Goal: Information Seeking & Learning: Check status

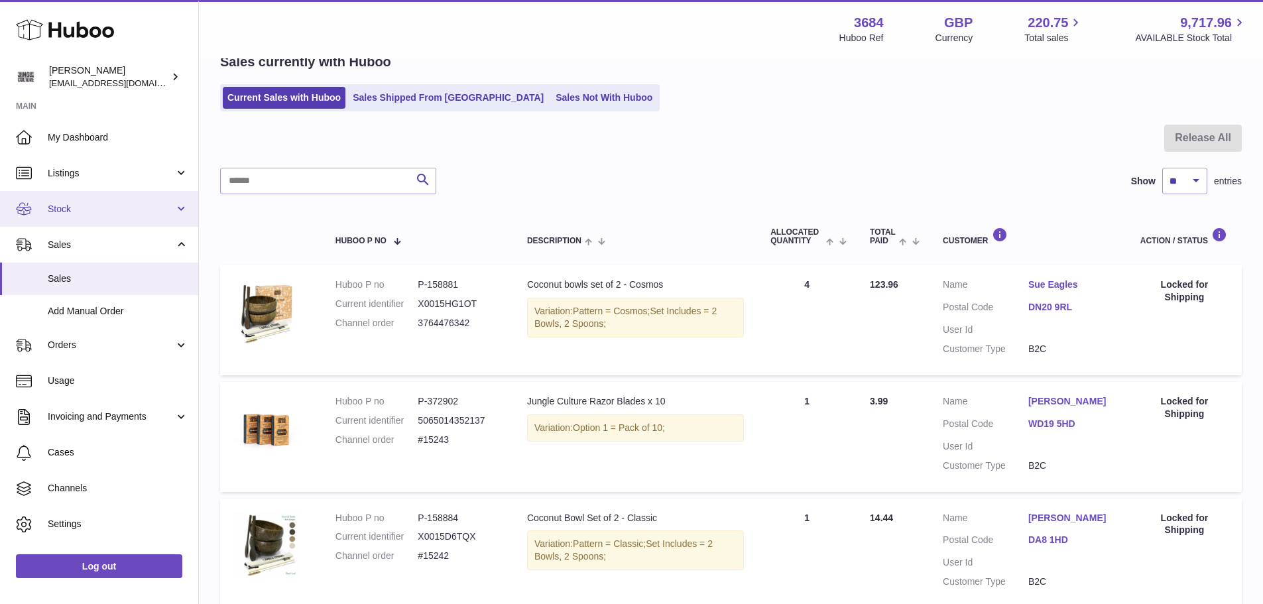
click at [67, 215] on span "Stock" at bounding box center [111, 209] width 127 height 13
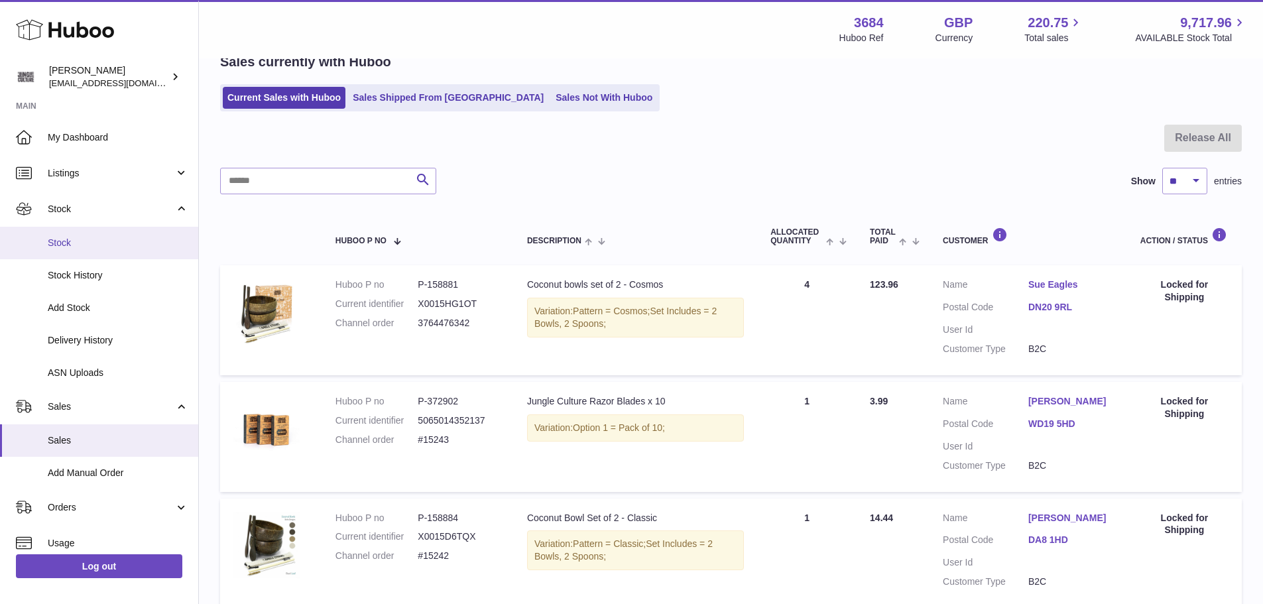
click at [66, 246] on span "Stock" at bounding box center [118, 243] width 141 height 13
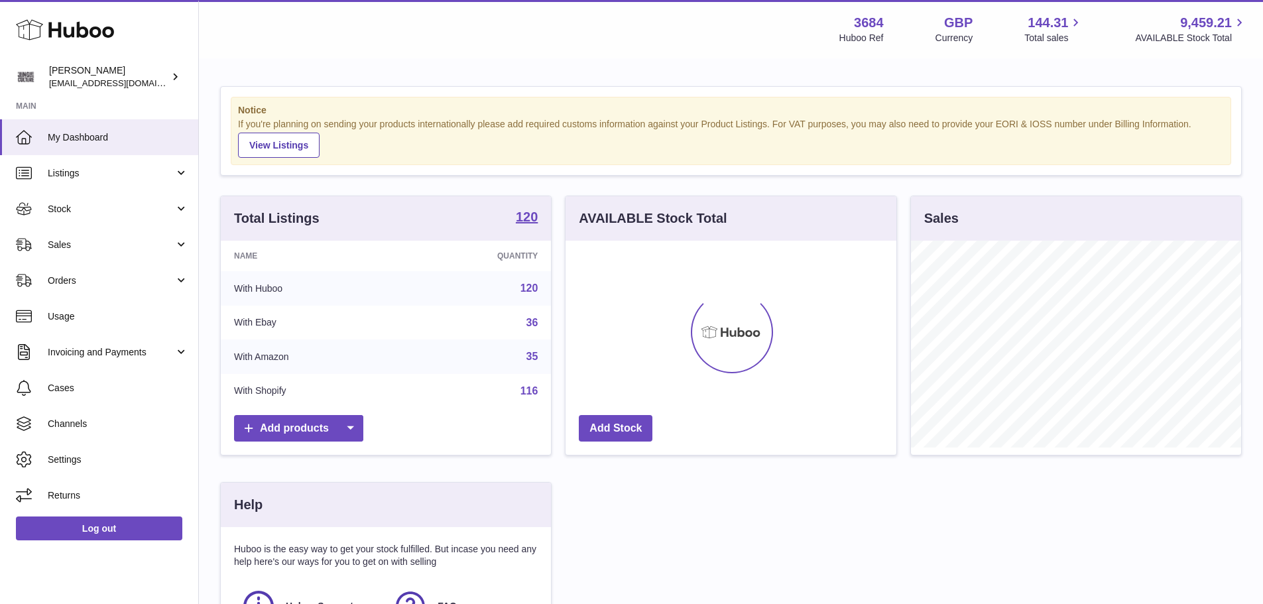
scroll to position [207, 331]
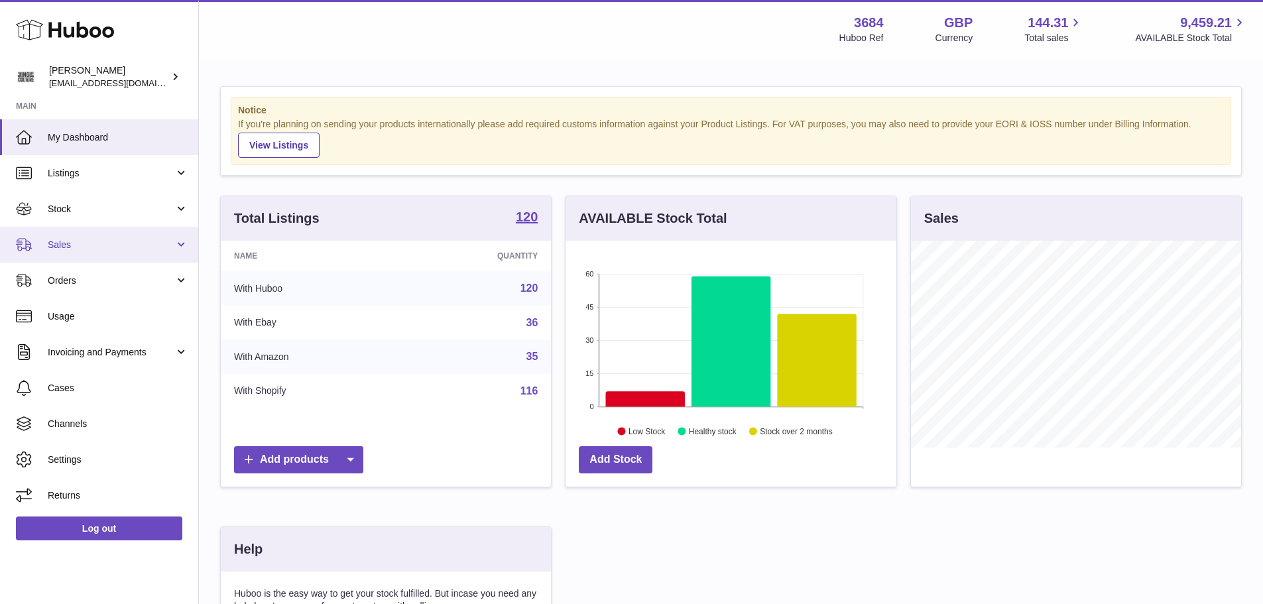
click at [88, 235] on link "Sales" at bounding box center [99, 245] width 198 height 36
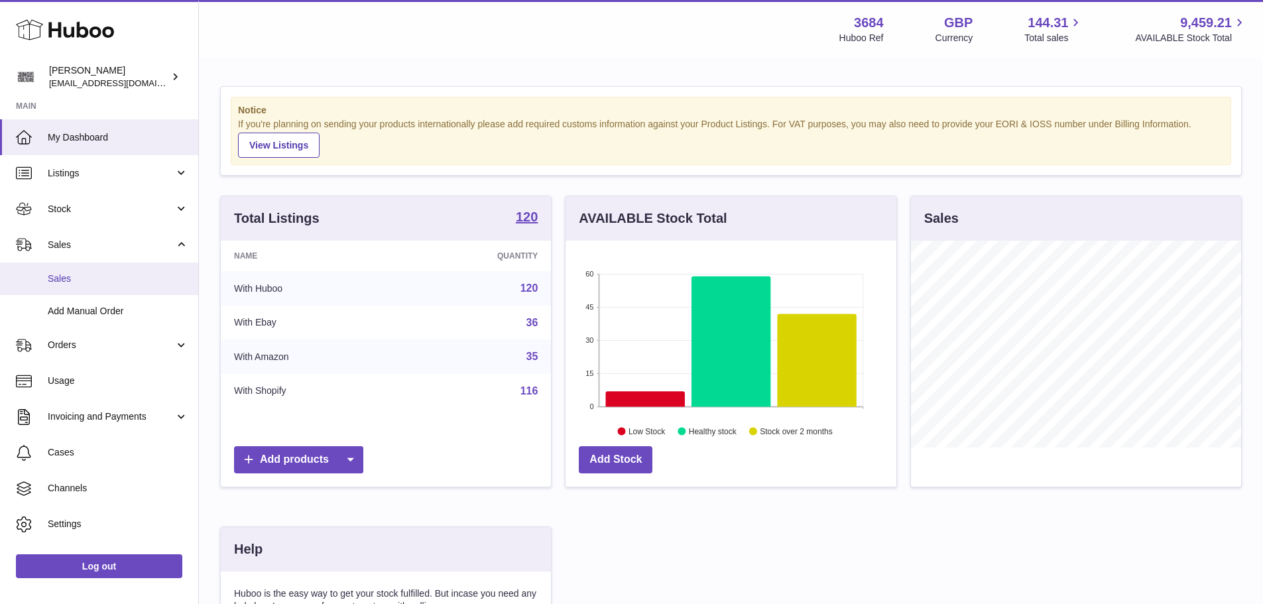
click at [86, 272] on span "Sales" at bounding box center [118, 278] width 141 height 13
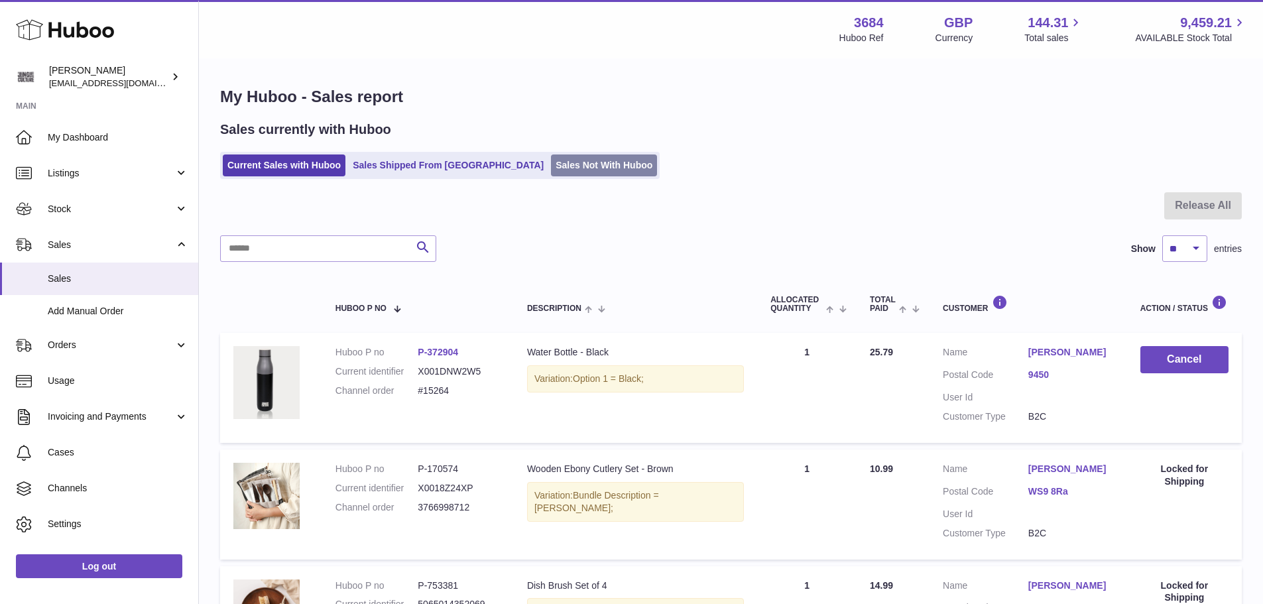
click at [551, 167] on link "Sales Not With Huboo" at bounding box center [604, 165] width 106 height 22
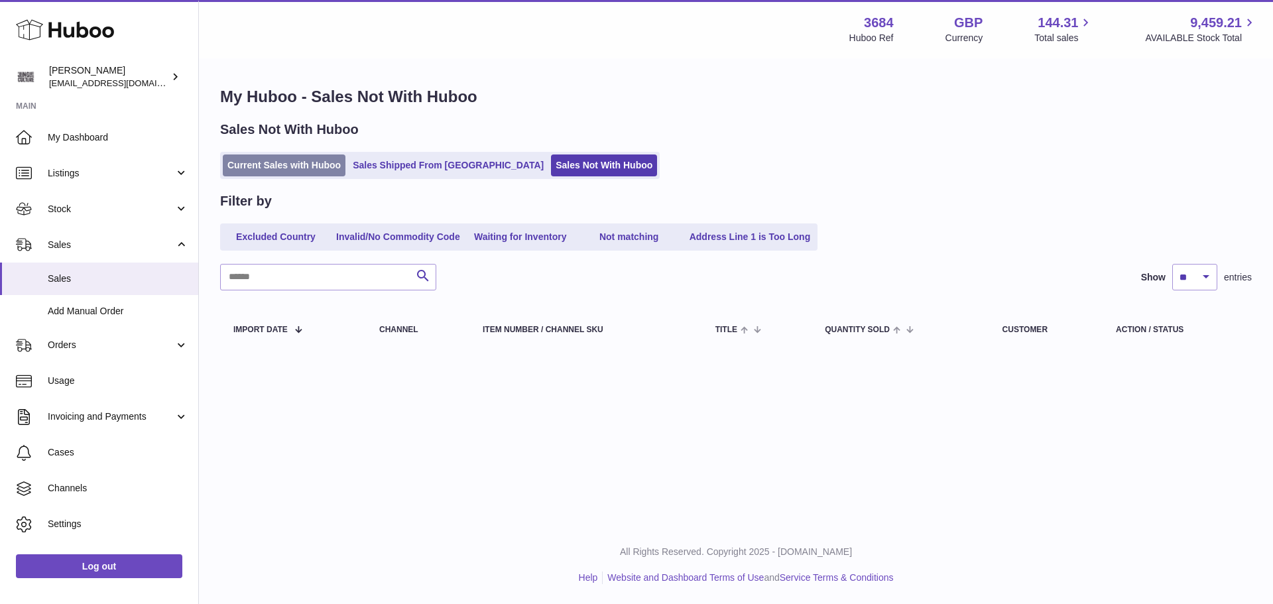
click at [301, 170] on link "Current Sales with Huboo" at bounding box center [284, 165] width 123 height 22
